Goal: Task Accomplishment & Management: Manage account settings

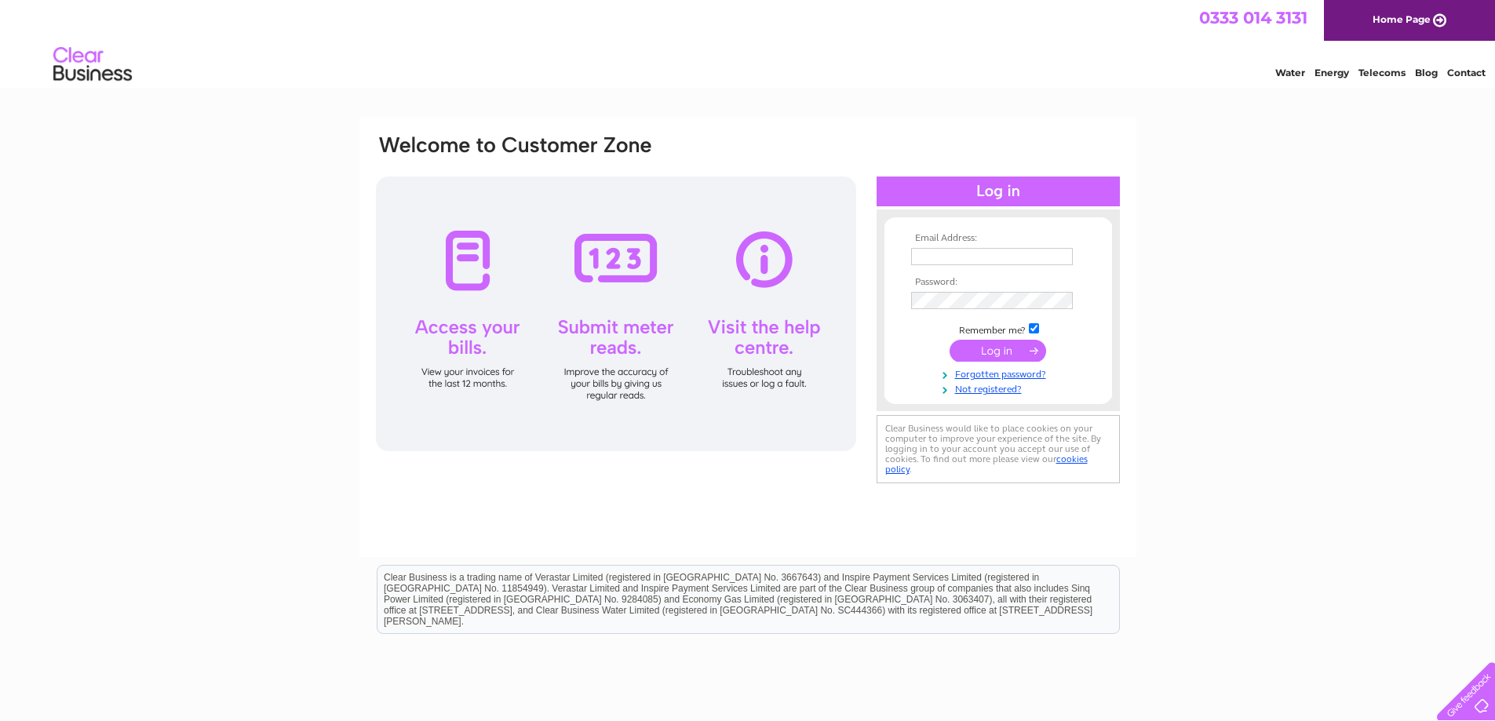
click at [939, 258] on input "text" at bounding box center [992, 256] width 162 height 17
click at [956, 257] on input "text" at bounding box center [992, 256] width 162 height 17
type input "financieel@ripca.com"
click at [977, 351] on input "submit" at bounding box center [998, 351] width 97 height 22
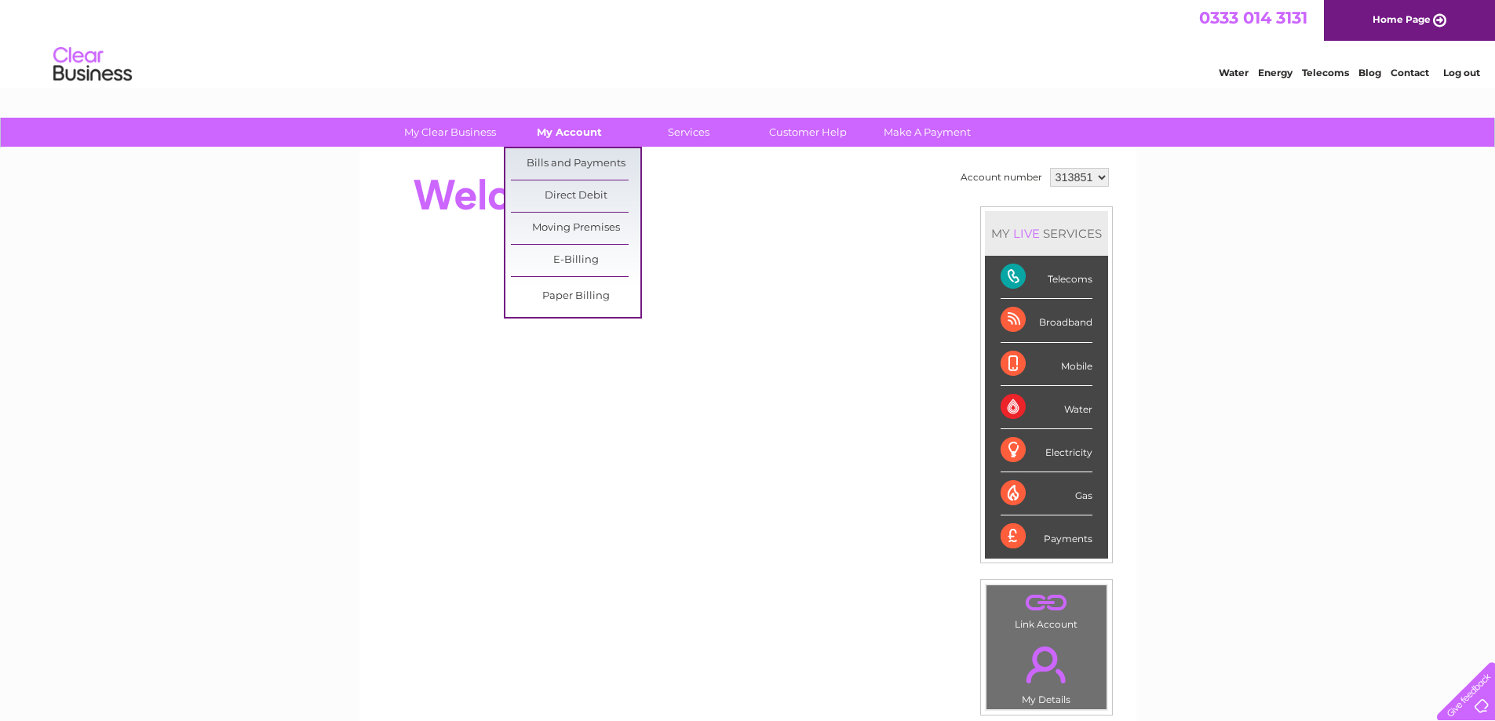
click at [552, 128] on link "My Account" at bounding box center [570, 132] width 130 height 29
click at [548, 160] on link "Bills and Payments" at bounding box center [576, 163] width 130 height 31
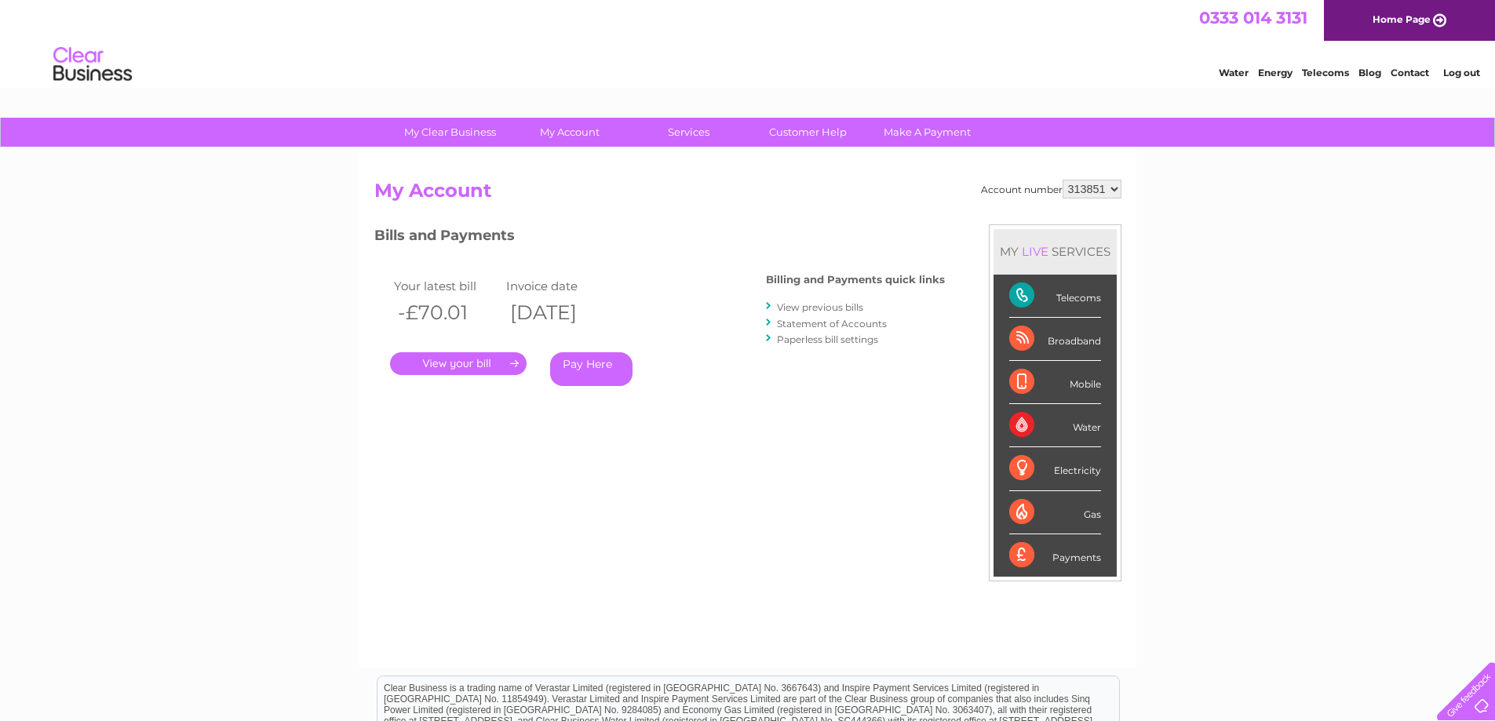
click at [485, 363] on link "." at bounding box center [458, 363] width 137 height 23
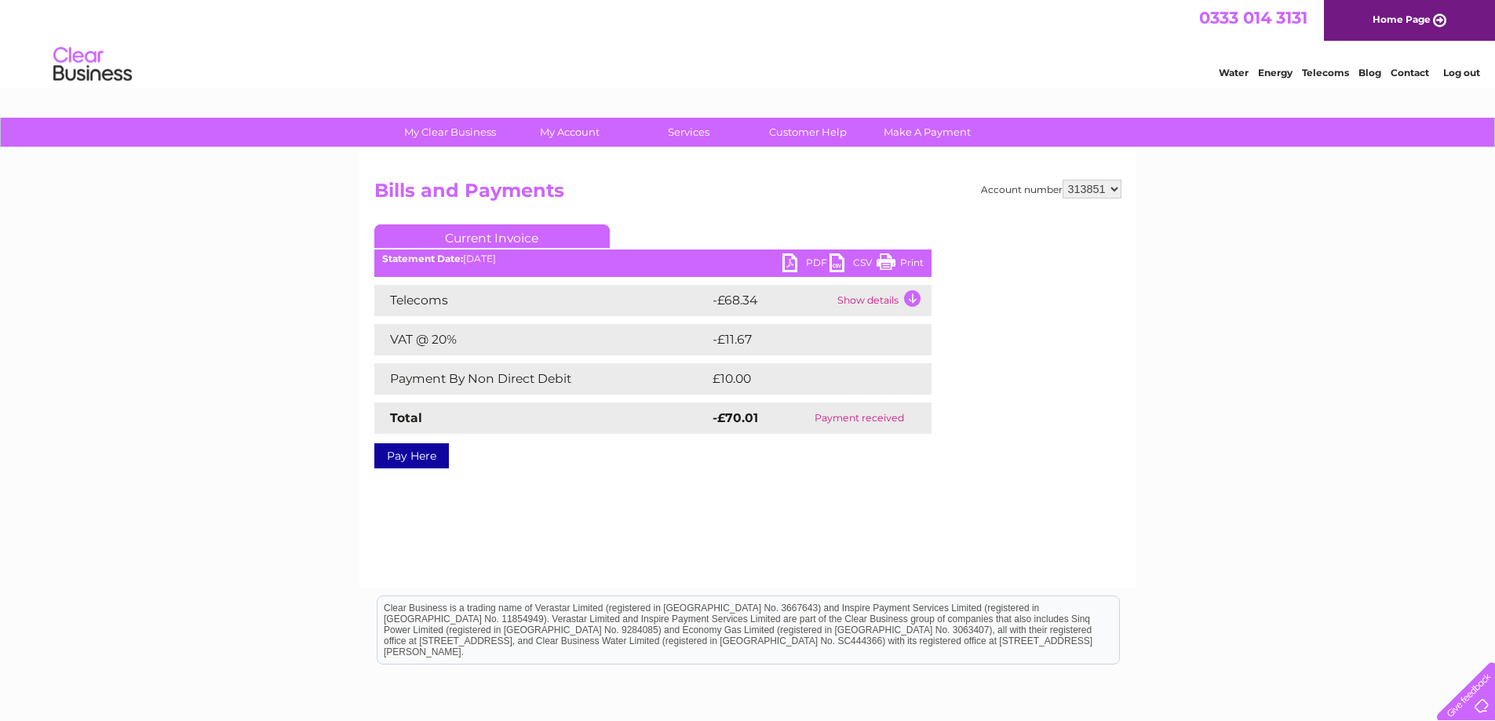
click at [815, 261] on link "PDF" at bounding box center [806, 265] width 47 height 23
click at [419, 454] on link "Pay Here" at bounding box center [411, 455] width 75 height 25
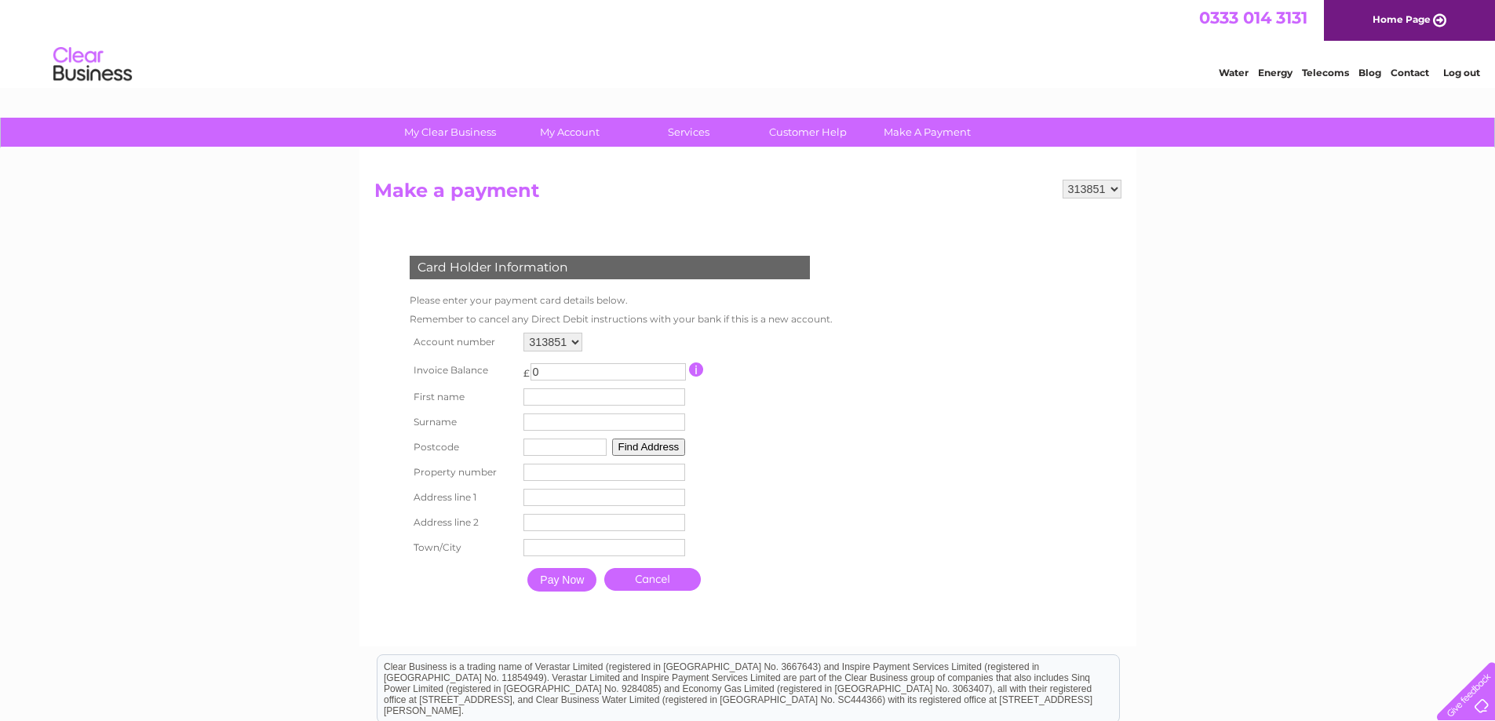
click at [1458, 78] on link "Log out" at bounding box center [1461, 73] width 37 height 12
